Goal: Complete application form

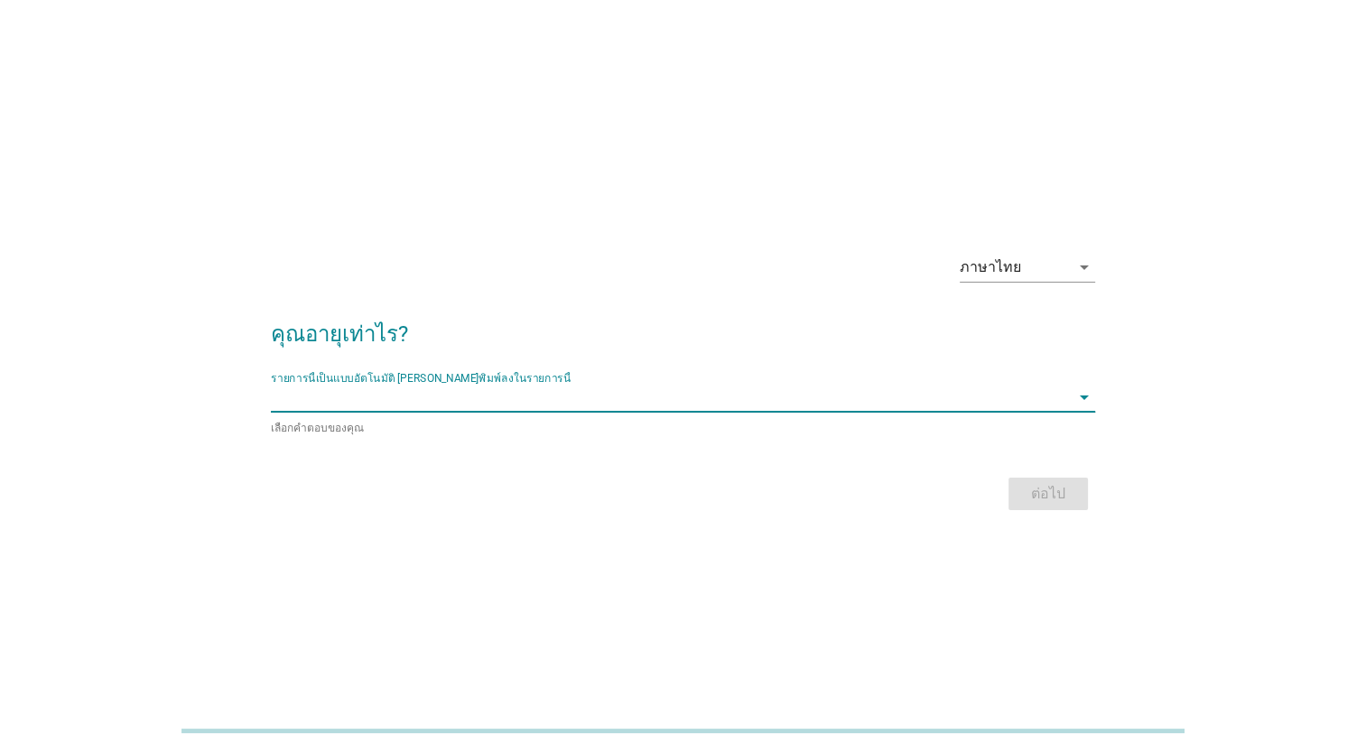
click at [788, 391] on input "รายการนี้เป็นแบบอัตโนมัติ คุณสามารถพิมพ์ลงในรายการนี้" at bounding box center [670, 397] width 799 height 29
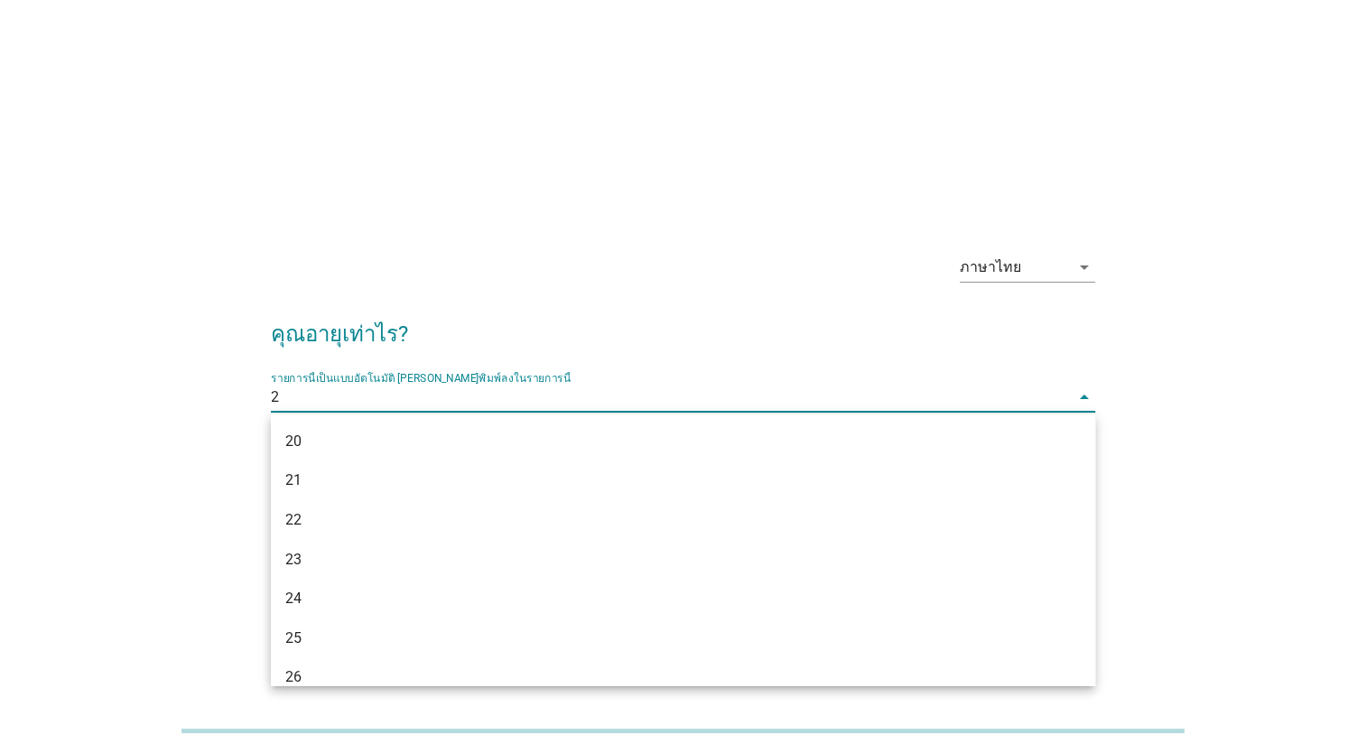
type input "26"
click at [1246, 403] on div "ภาษาไทย arrow_drop_down คุณอายุเท่าไร? รายการนี้เป็นแบบอัตโนมัติ [PERSON_NAME]พ…" at bounding box center [683, 377] width 1280 height 306
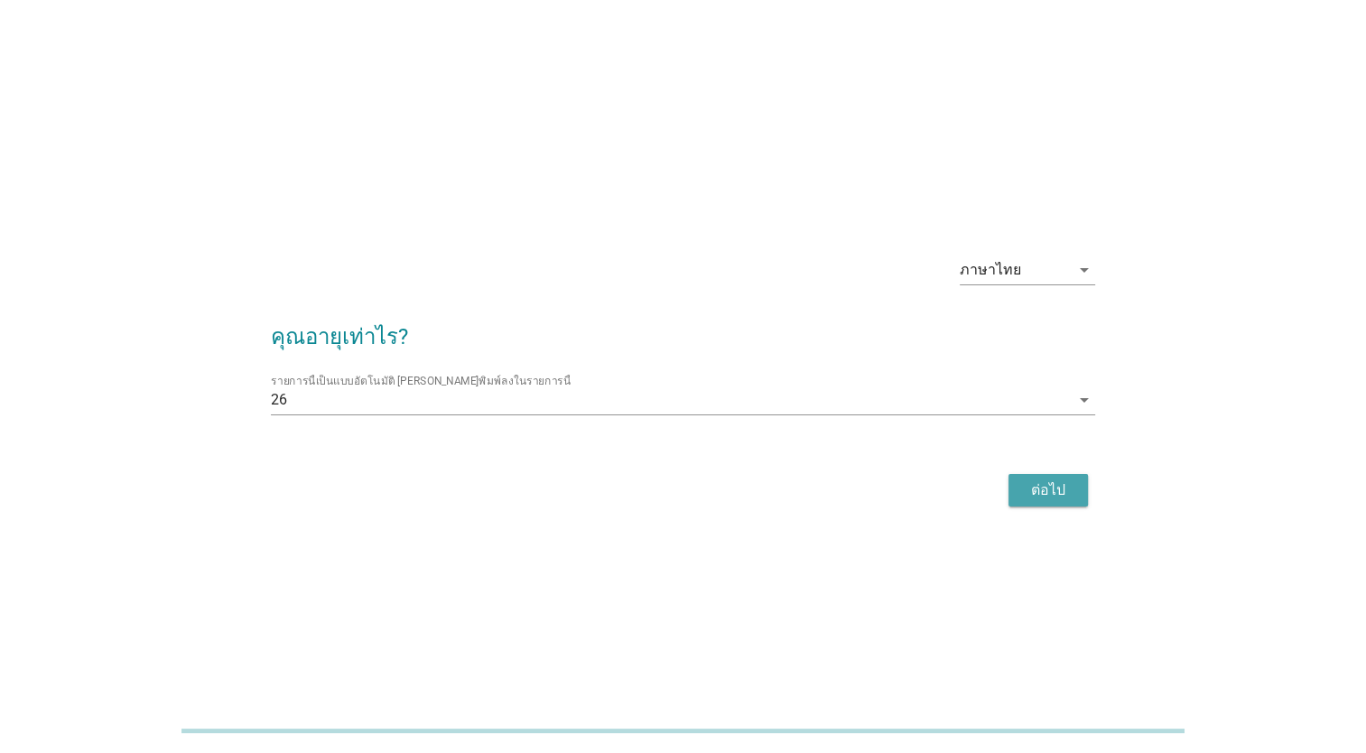
click at [1039, 487] on div "ต่อไป" at bounding box center [1048, 490] width 51 height 22
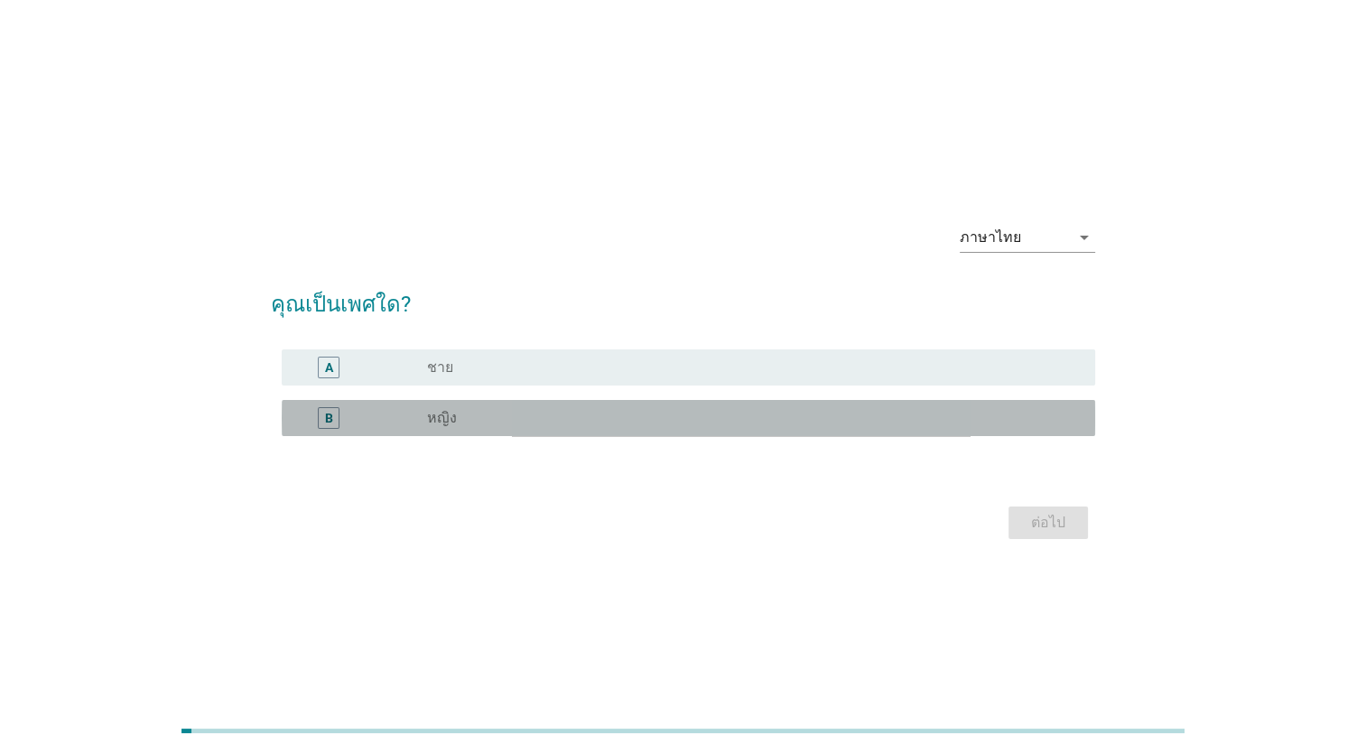
click at [660, 414] on div "radio_button_unchecked หญิง" at bounding box center [746, 418] width 639 height 18
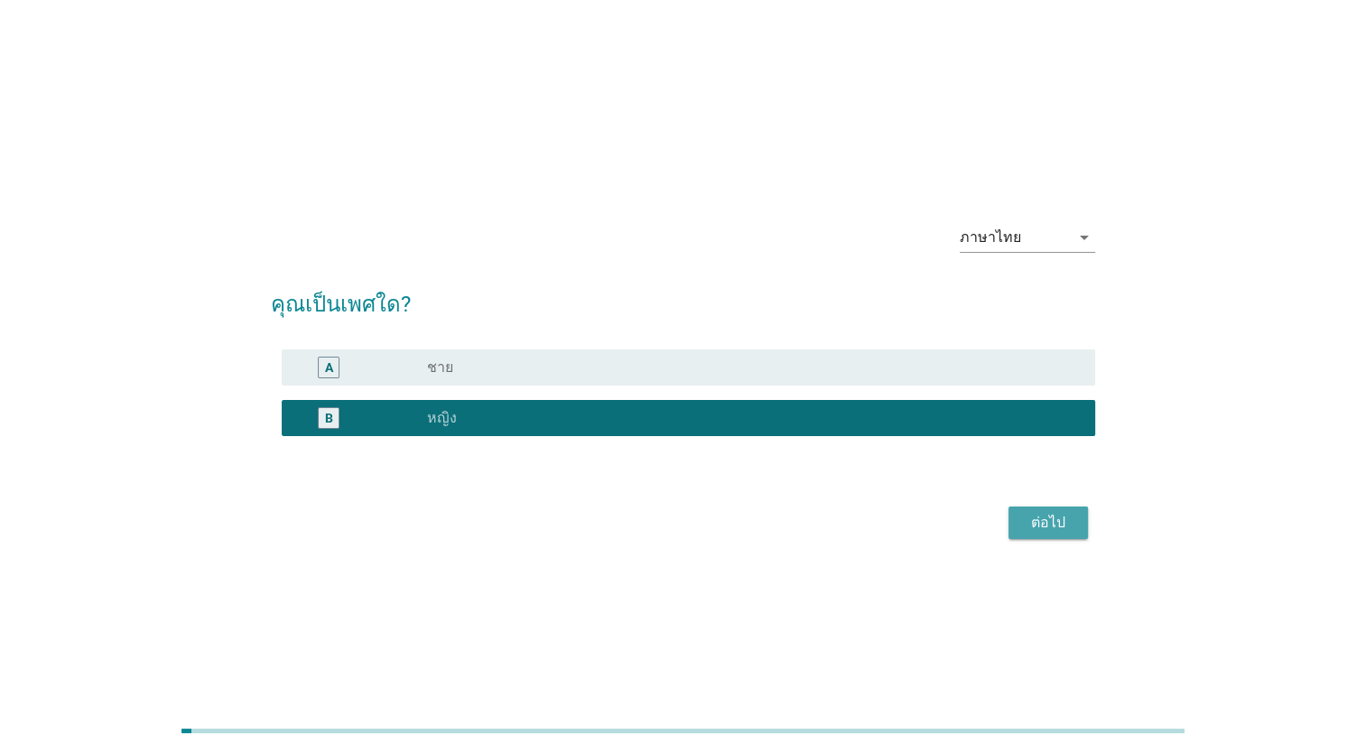
click at [1038, 519] on div "ต่อไป" at bounding box center [1048, 523] width 51 height 22
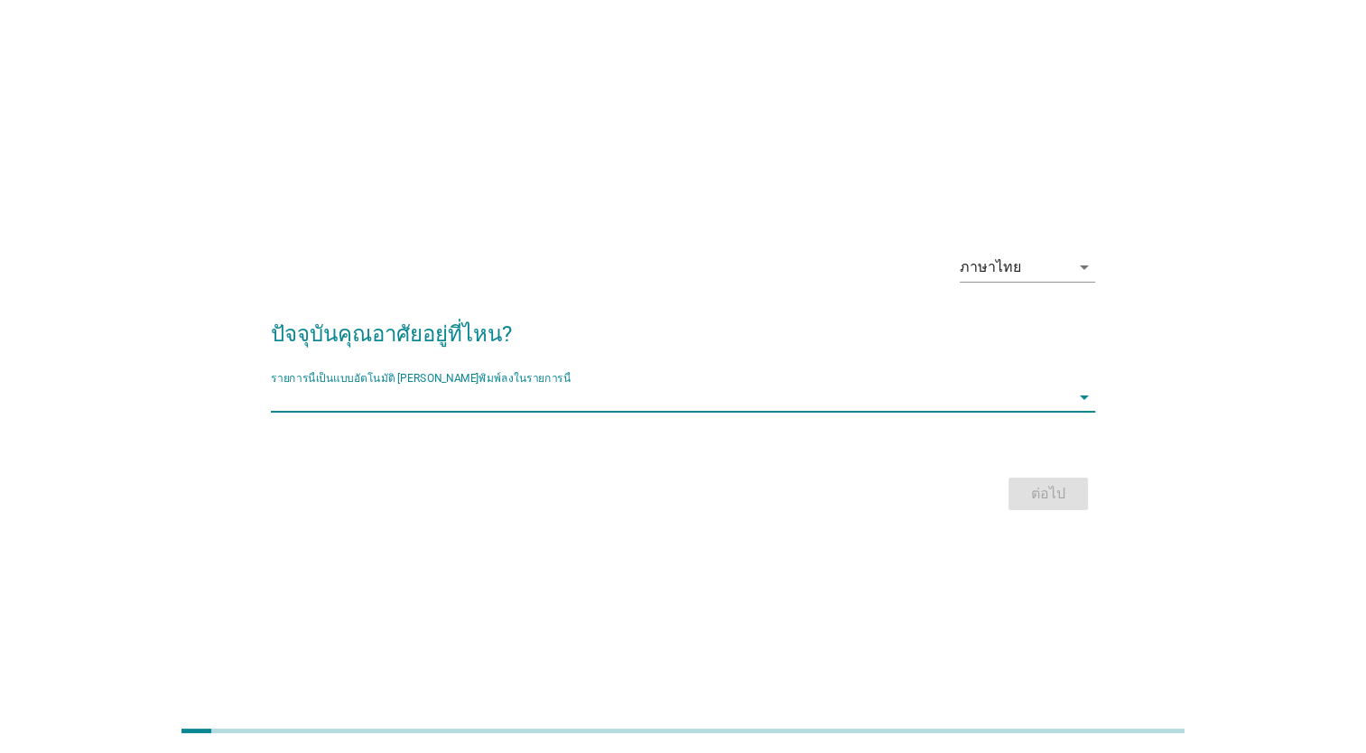
click at [672, 412] on div "รายการนี้เป็นแบบอัตโนมัติ [PERSON_NAME]พิมพ์ลงในรายการนี้ arrow_drop_down" at bounding box center [683, 397] width 824 height 29
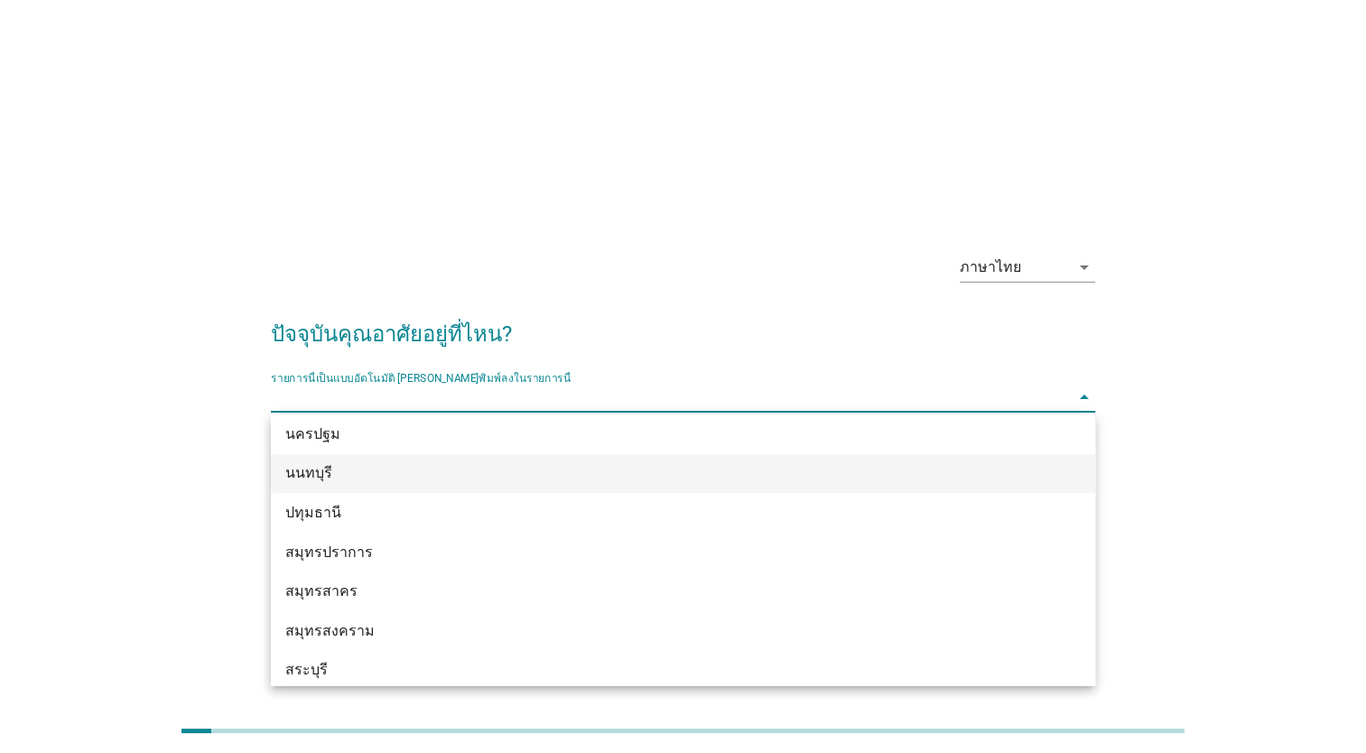
scroll to position [1699, 0]
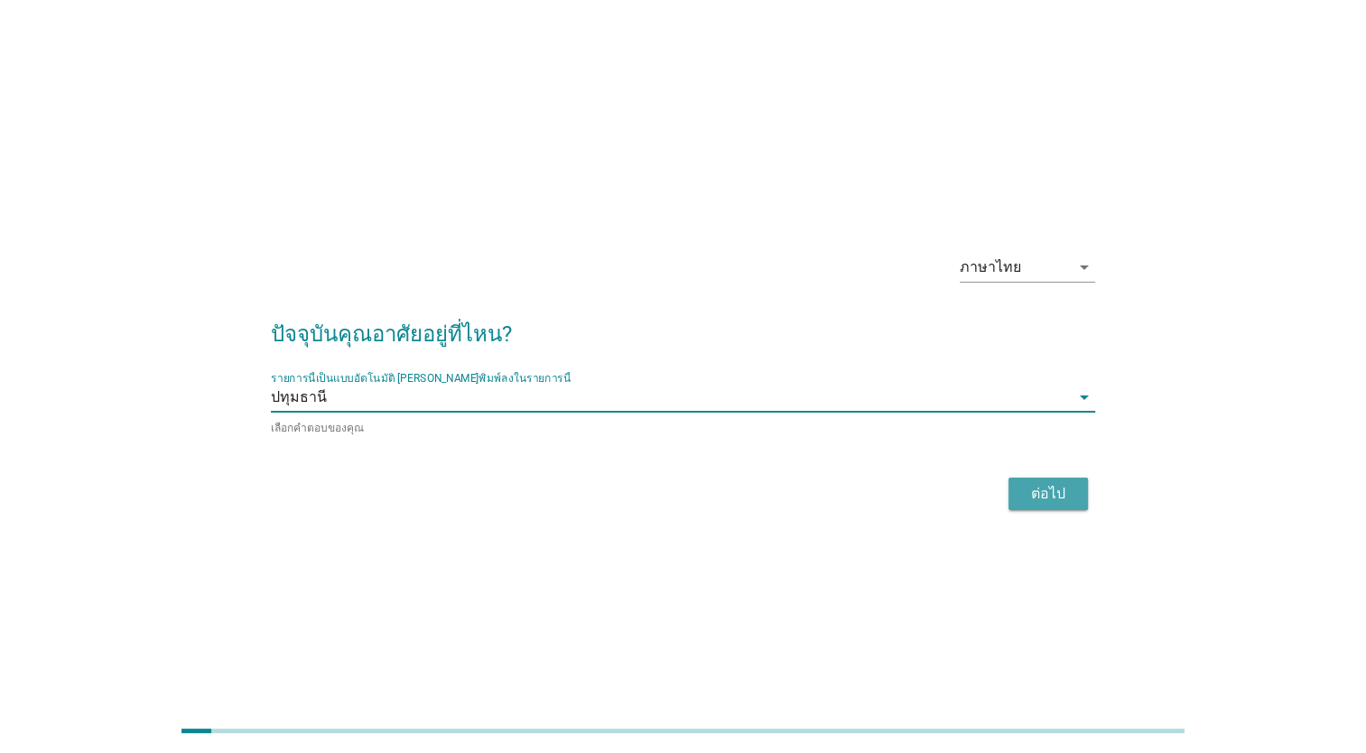
click at [1042, 489] on div "ต่อไป" at bounding box center [1048, 494] width 51 height 22
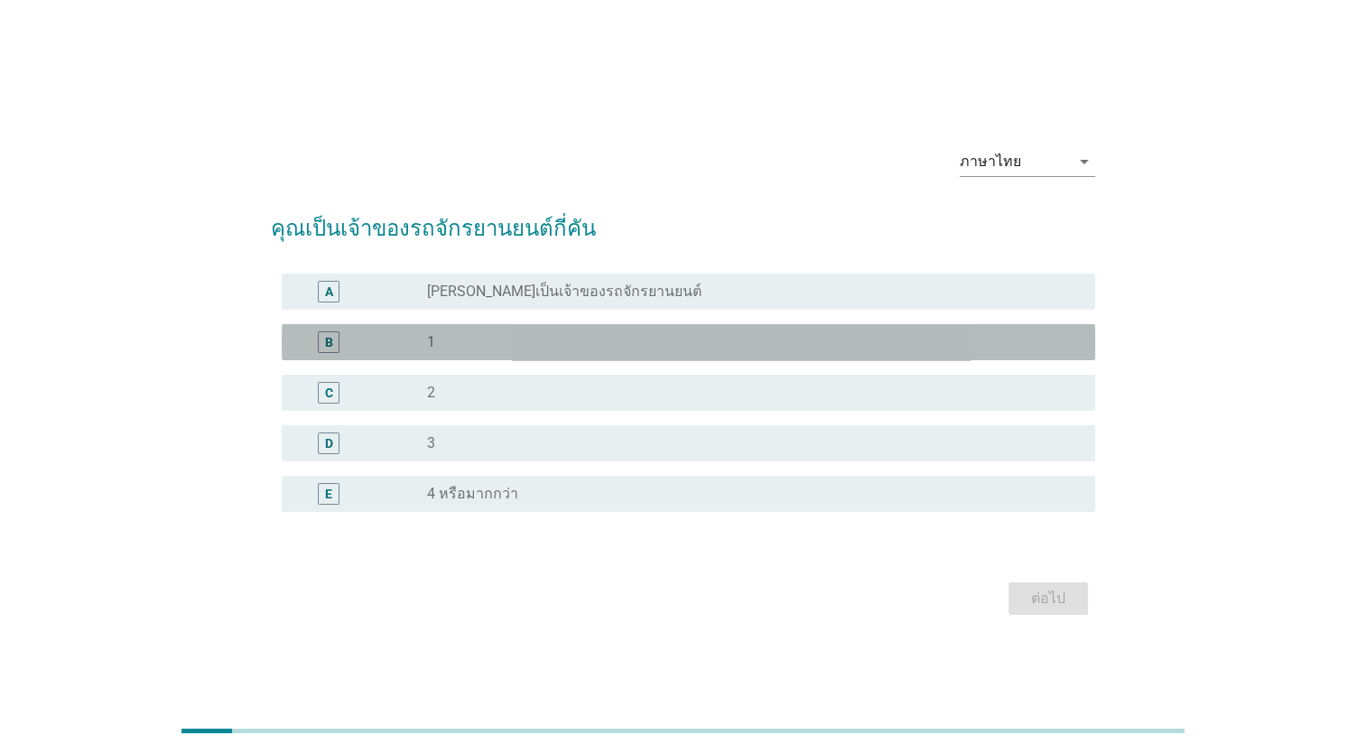
click at [681, 358] on div "B radio_button_unchecked 1" at bounding box center [689, 342] width 814 height 36
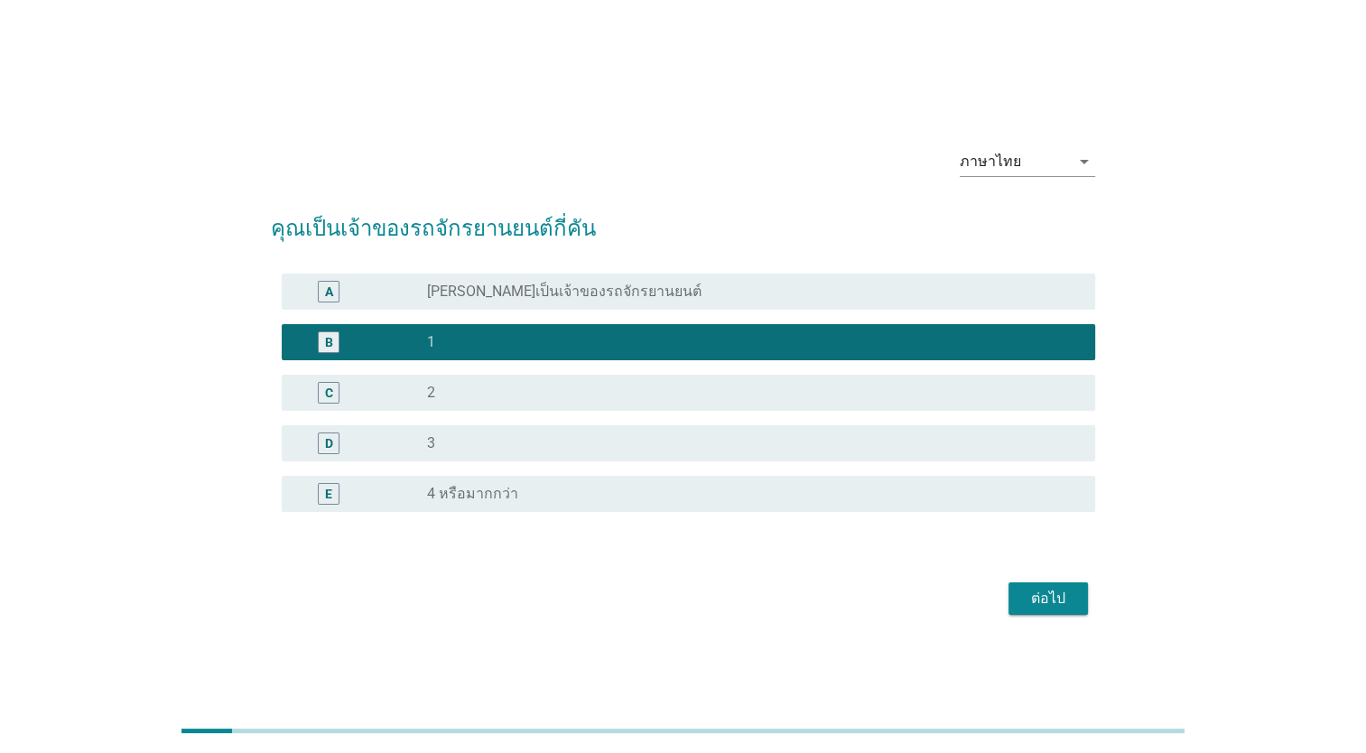
click at [1021, 581] on div "ต่อไป" at bounding box center [683, 598] width 824 height 43
click at [1039, 585] on button "ต่อไป" at bounding box center [1048, 598] width 79 height 33
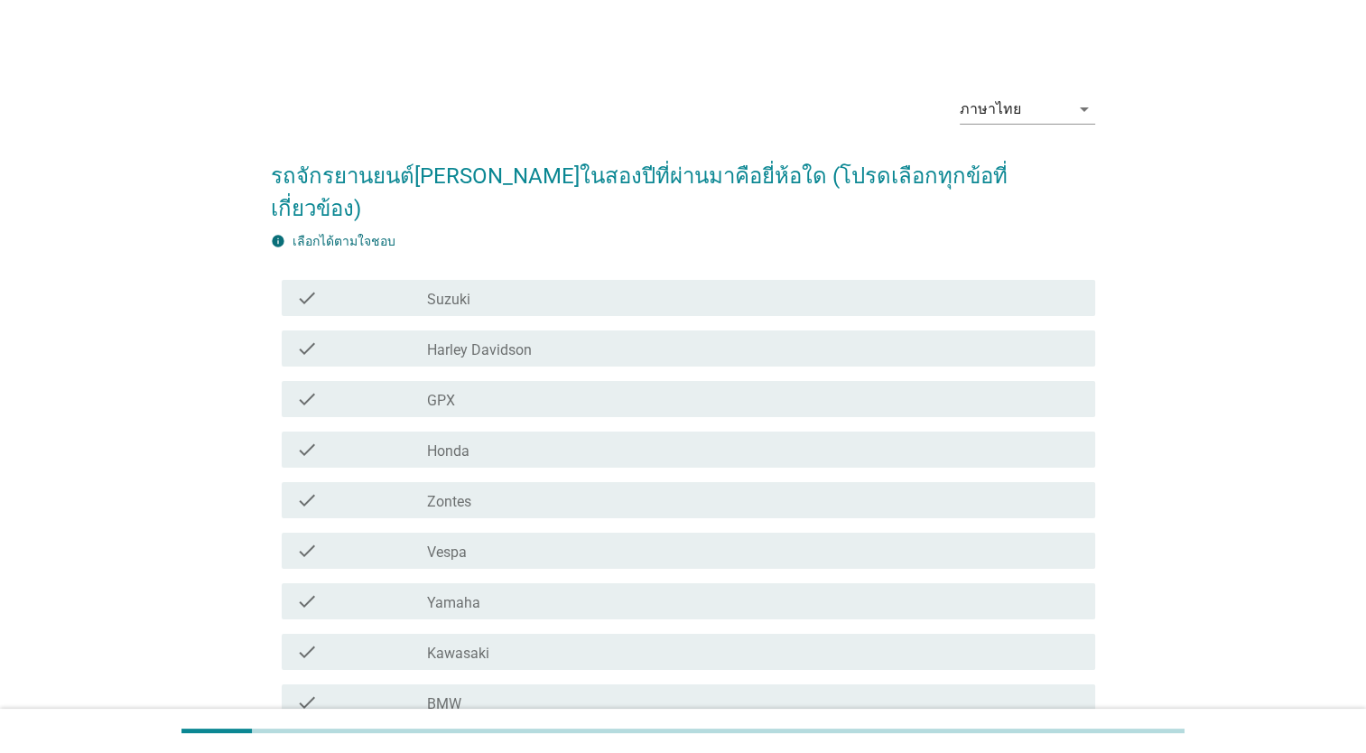
click at [537, 439] on div "check_box_outline_blank Honda" at bounding box center [754, 450] width 654 height 22
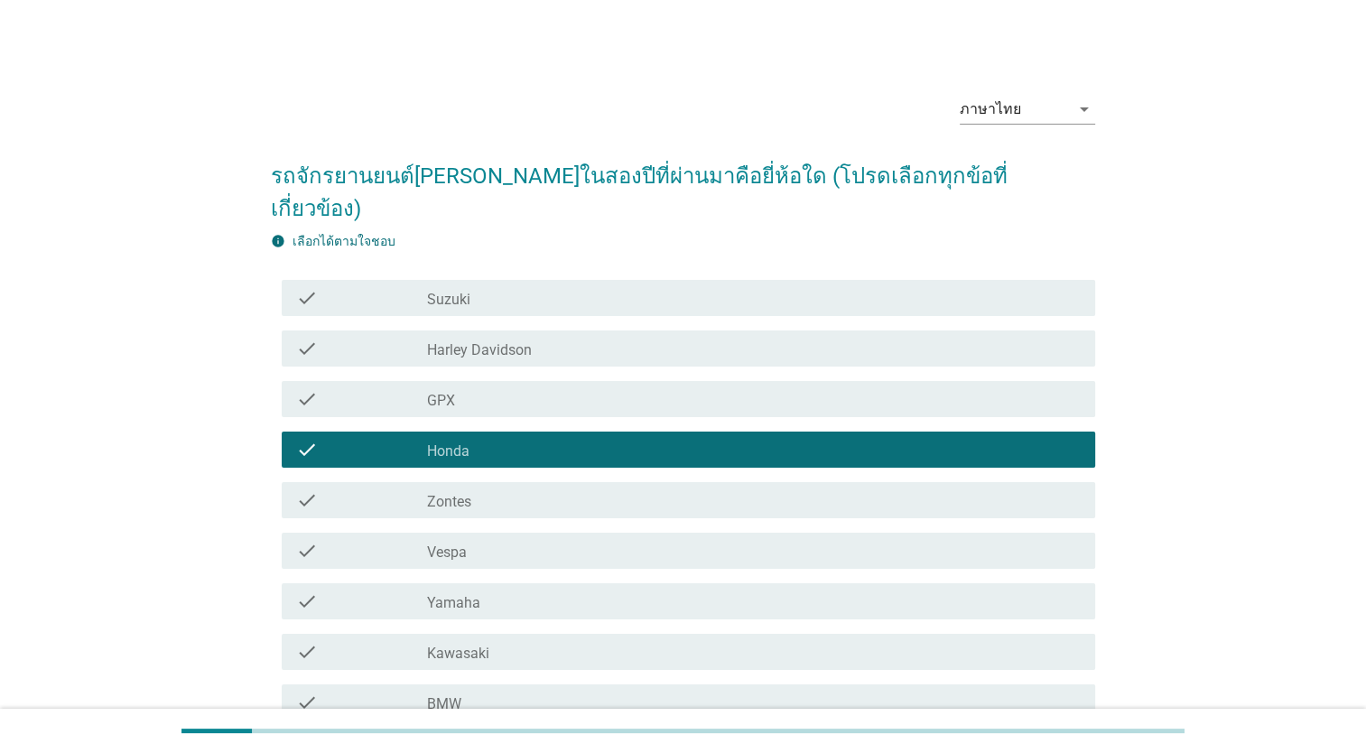
scroll to position [195, 0]
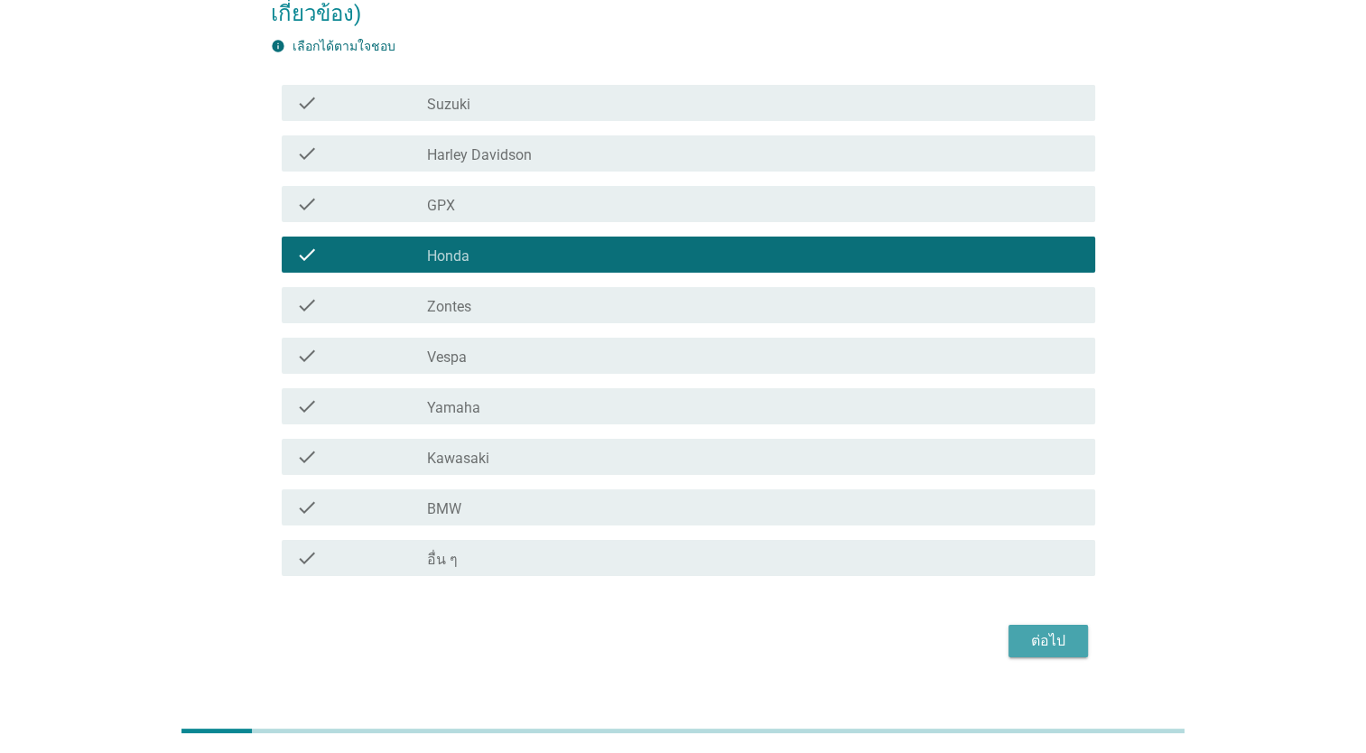
click at [1030, 630] on div "ต่อไป" at bounding box center [1048, 641] width 51 height 22
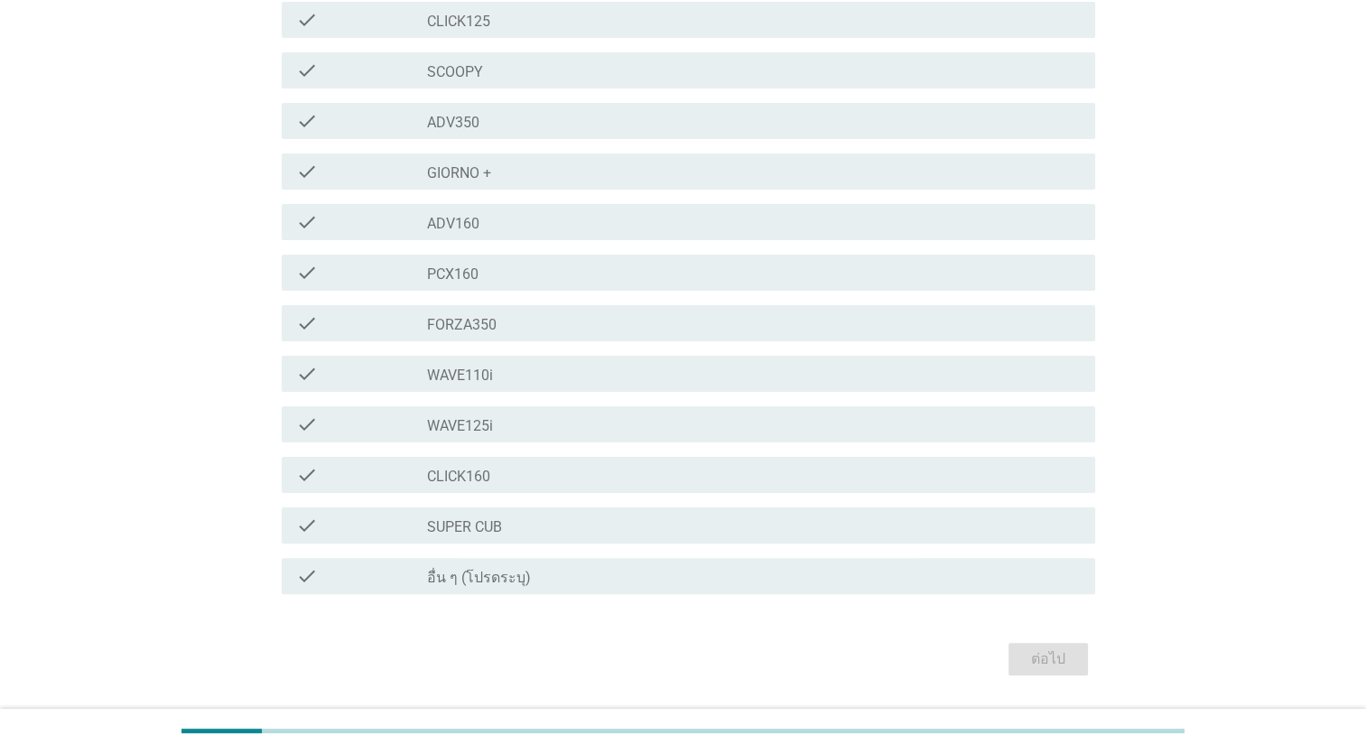
scroll to position [332, 0]
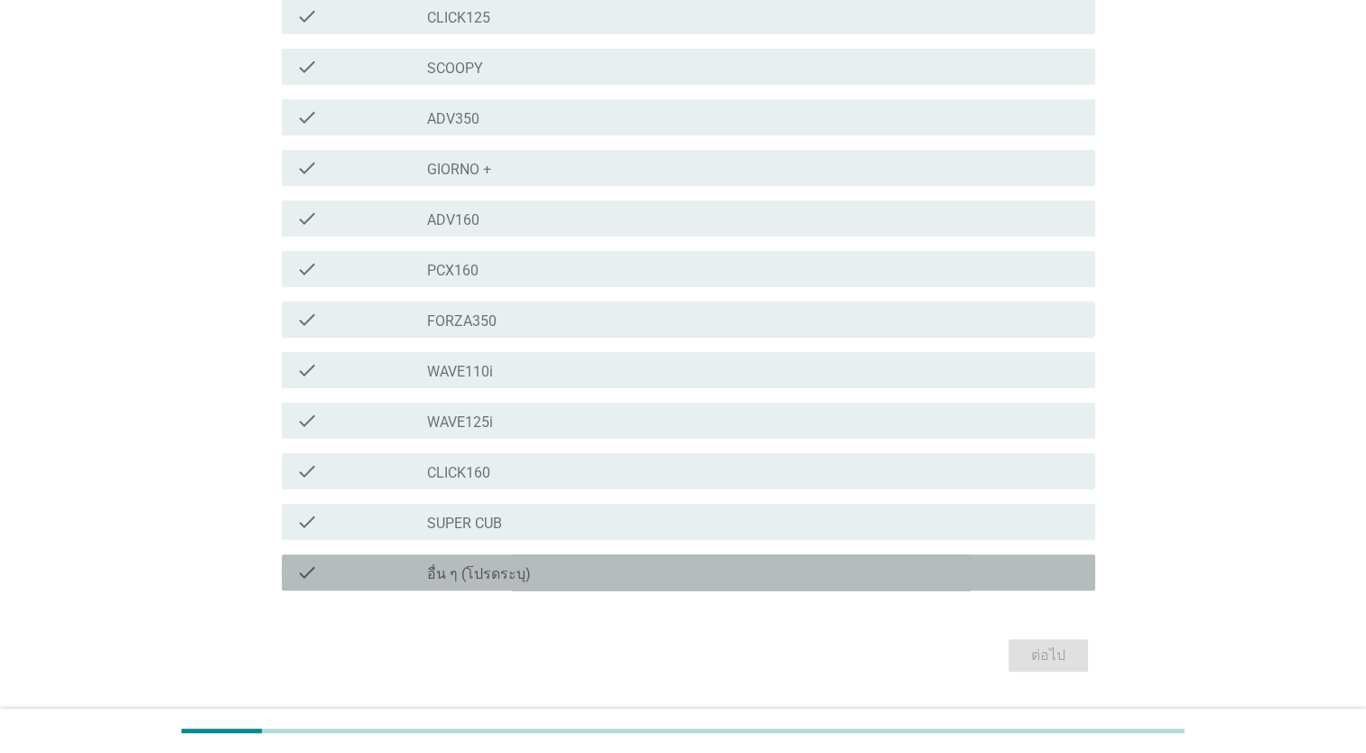
click at [885, 587] on div "check check_box_outline_blank อื่น ๆ (โปรดระบุ)" at bounding box center [689, 572] width 814 height 36
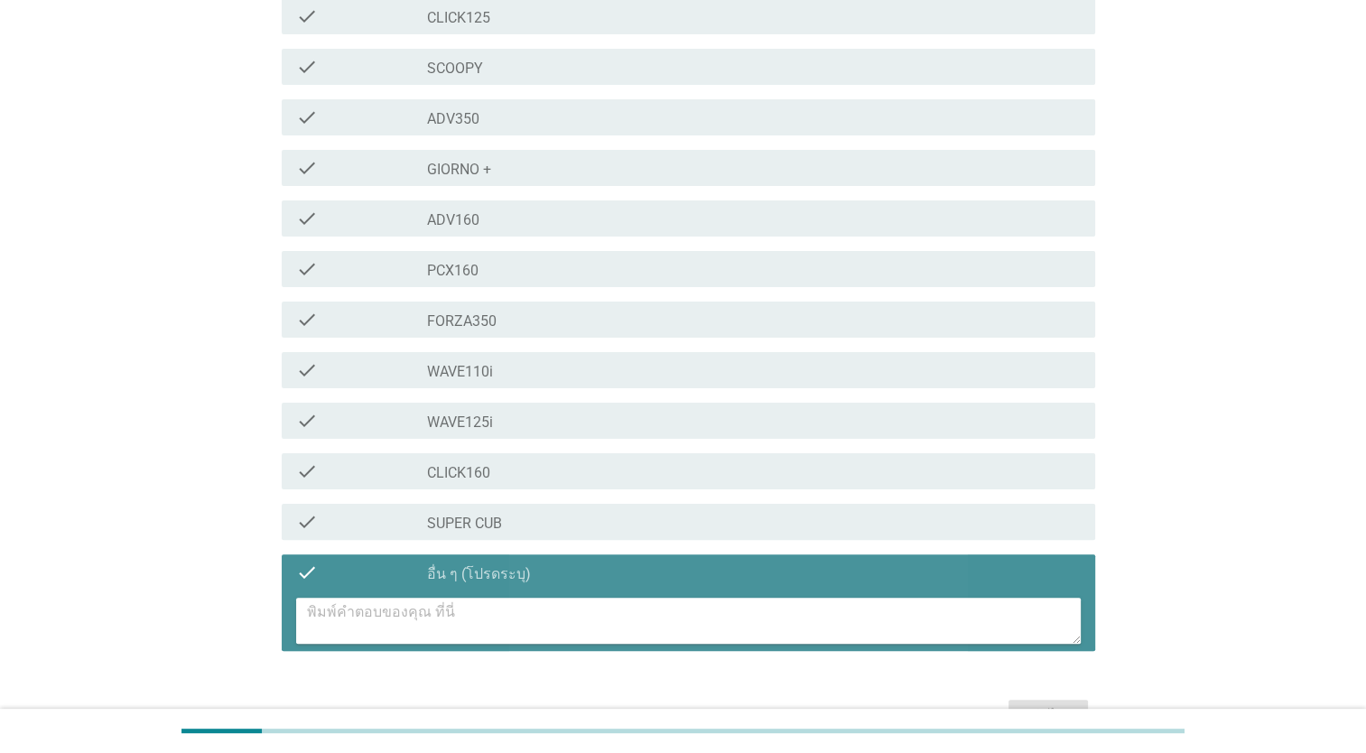
click at [467, 612] on textarea at bounding box center [694, 621] width 774 height 46
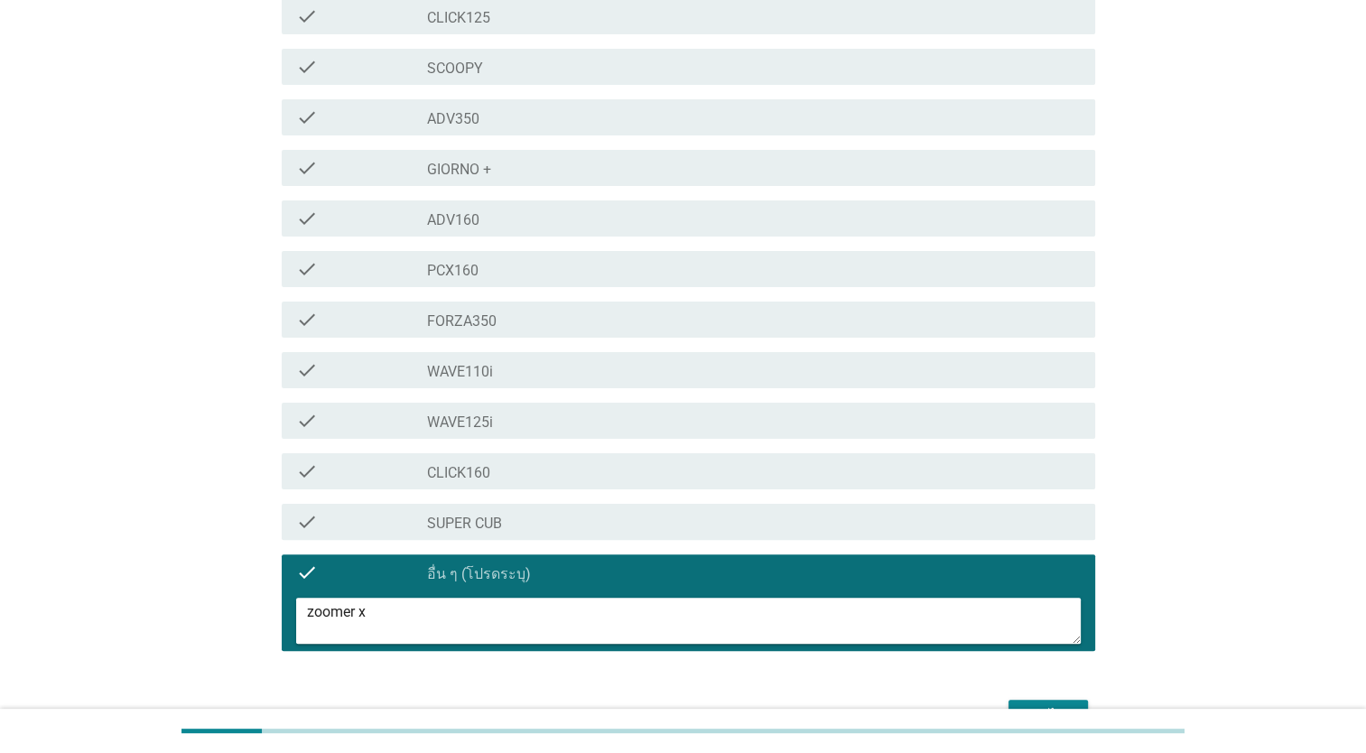
type textarea "zoomer x"
click at [1056, 703] on button "ต่อไป" at bounding box center [1048, 716] width 79 height 33
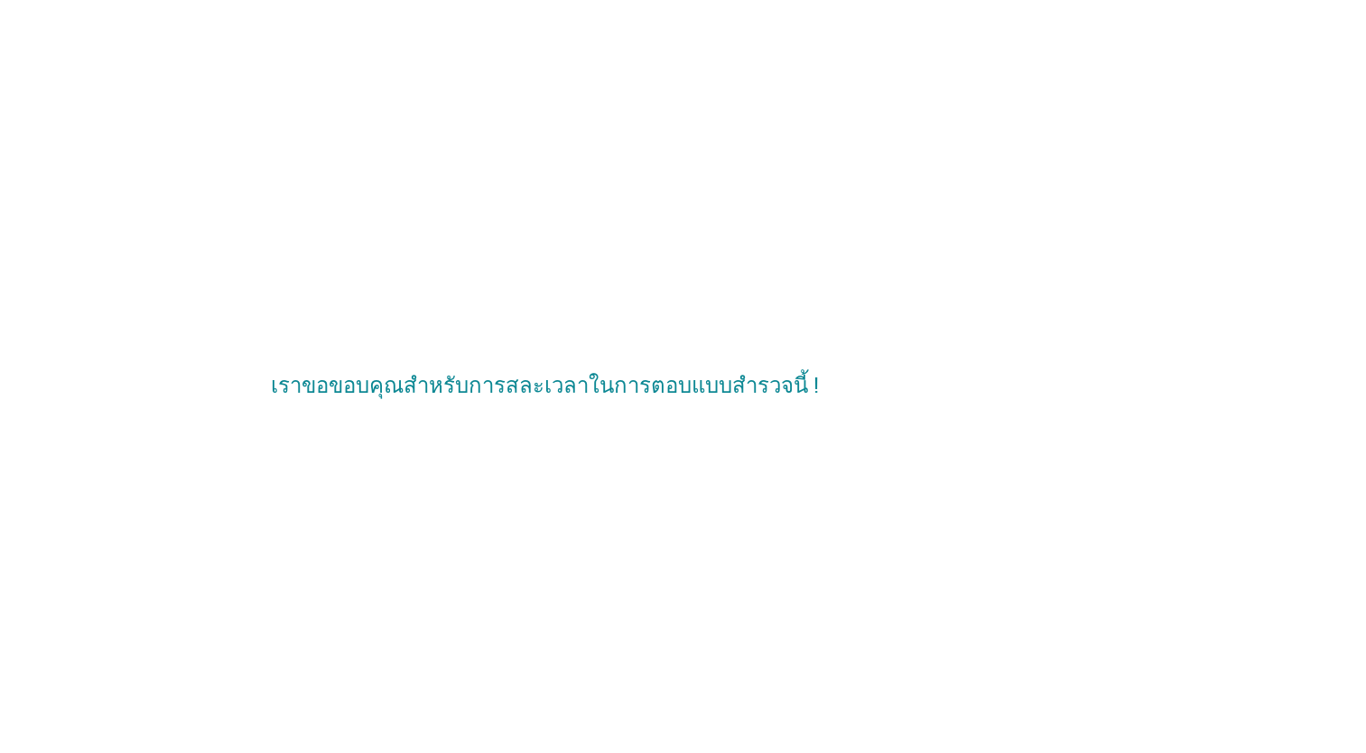
scroll to position [0, 0]
